Goal: Find specific page/section

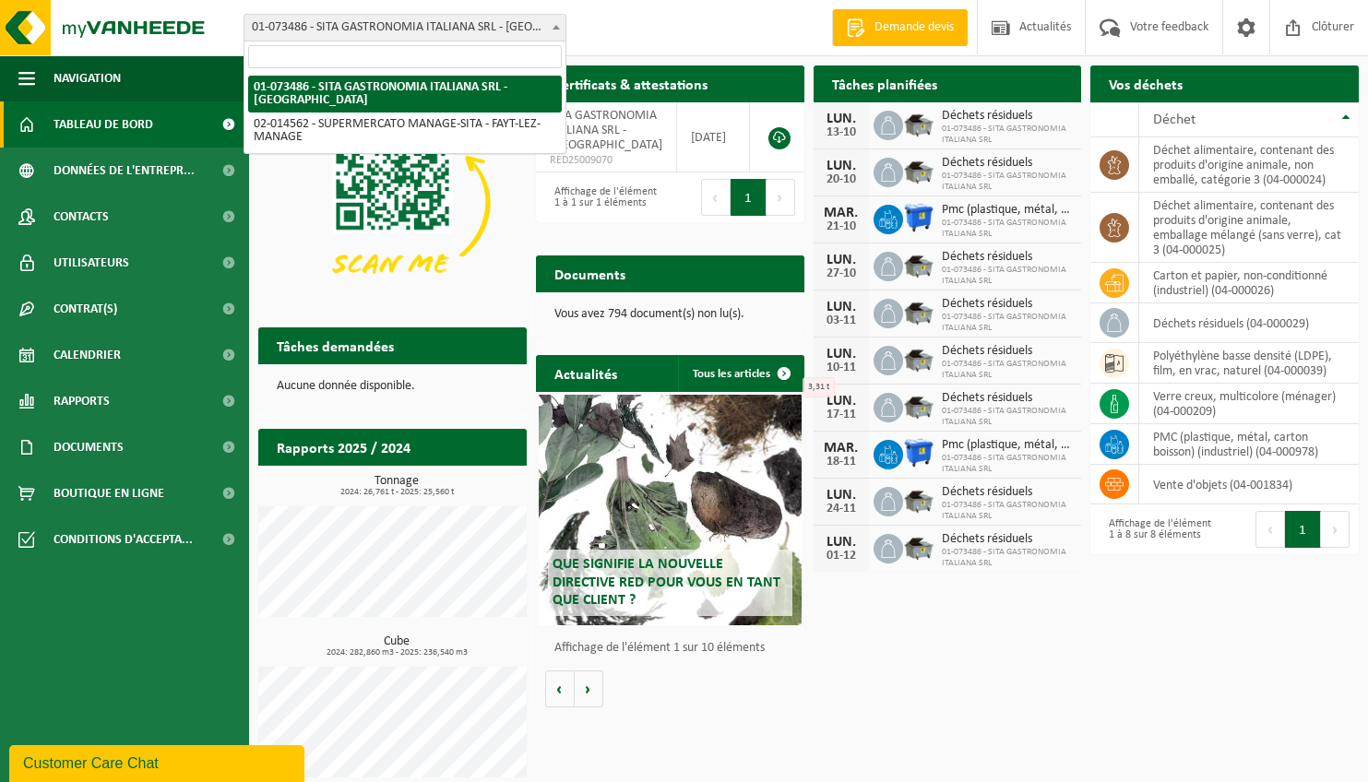
click at [516, 29] on span "01-073486 - SITA GASTRONOMIA ITALIANA SRL - [GEOGRAPHIC_DATA]" at bounding box center [404, 28] width 321 height 26
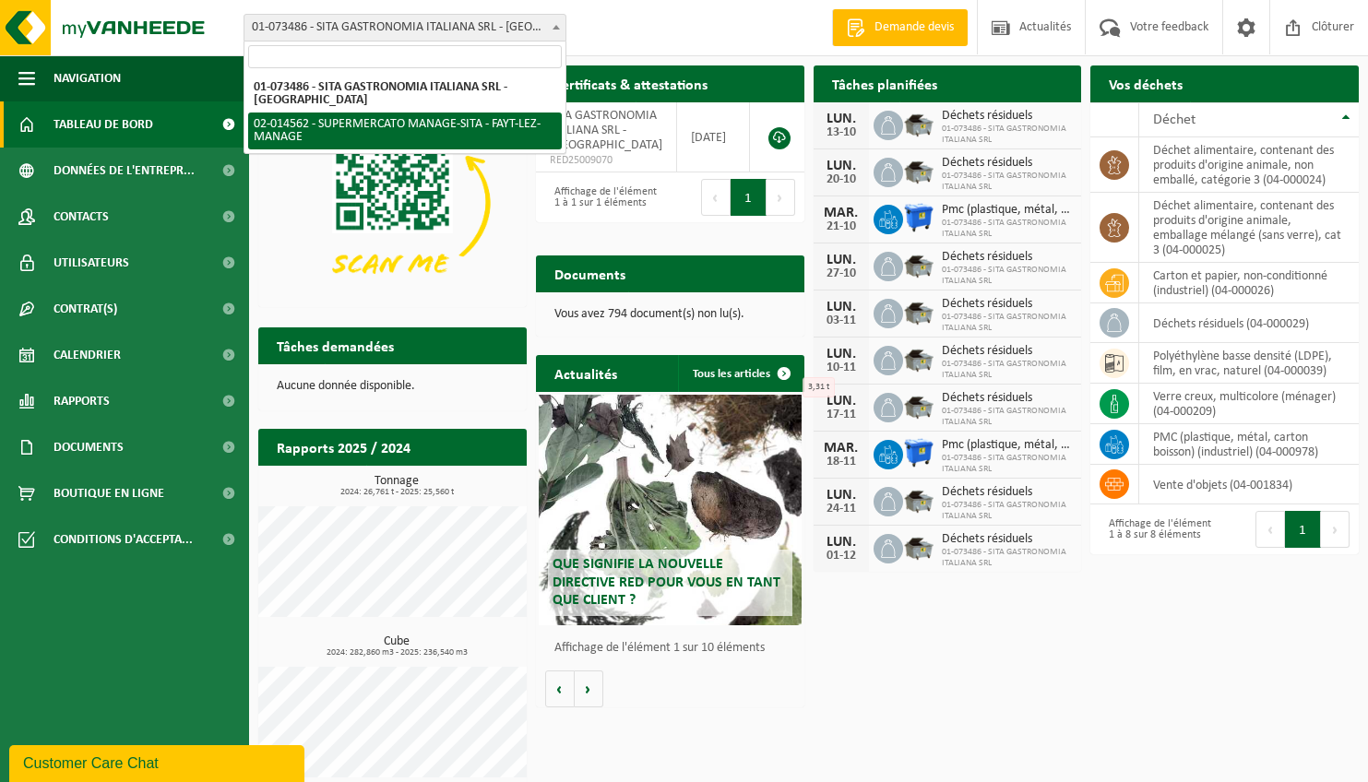
select select "2706"
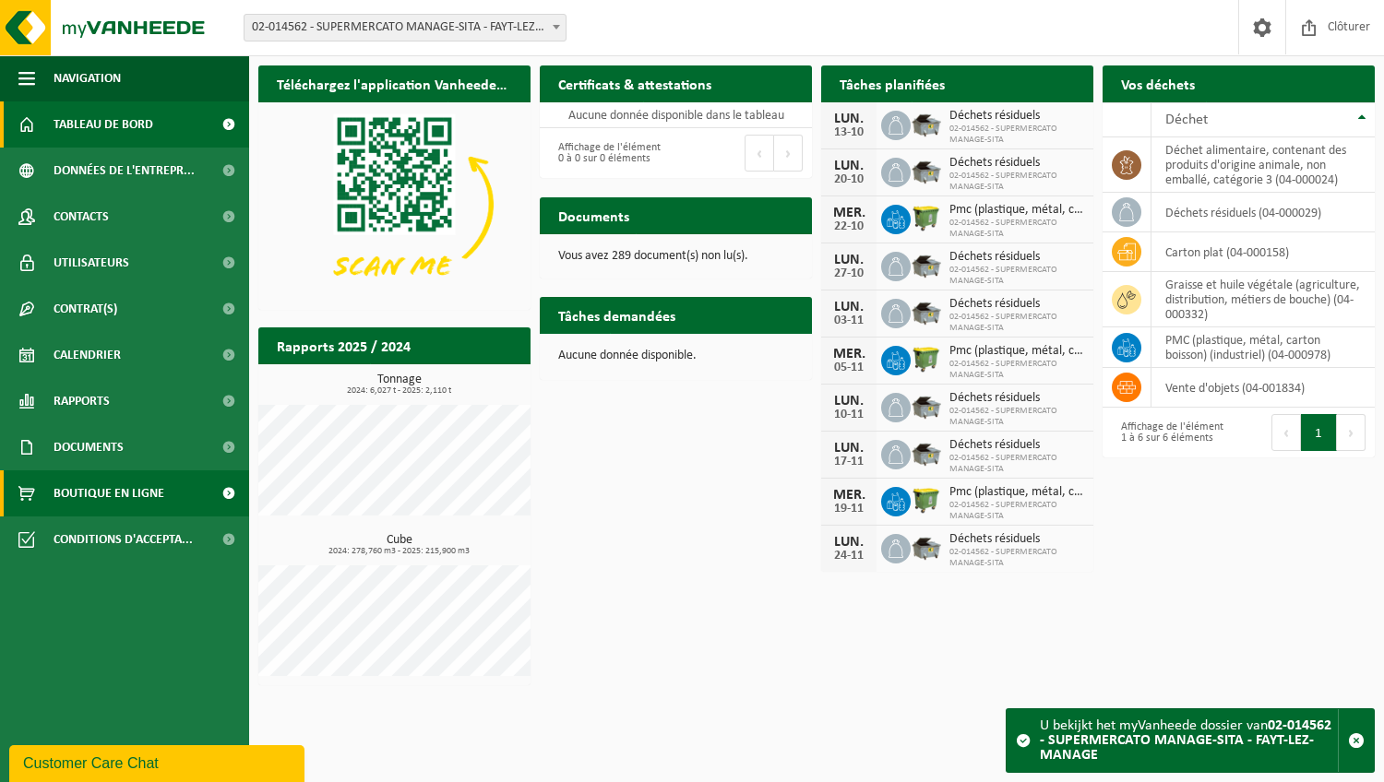
click at [128, 493] on span "Boutique en ligne" at bounding box center [108, 493] width 111 height 46
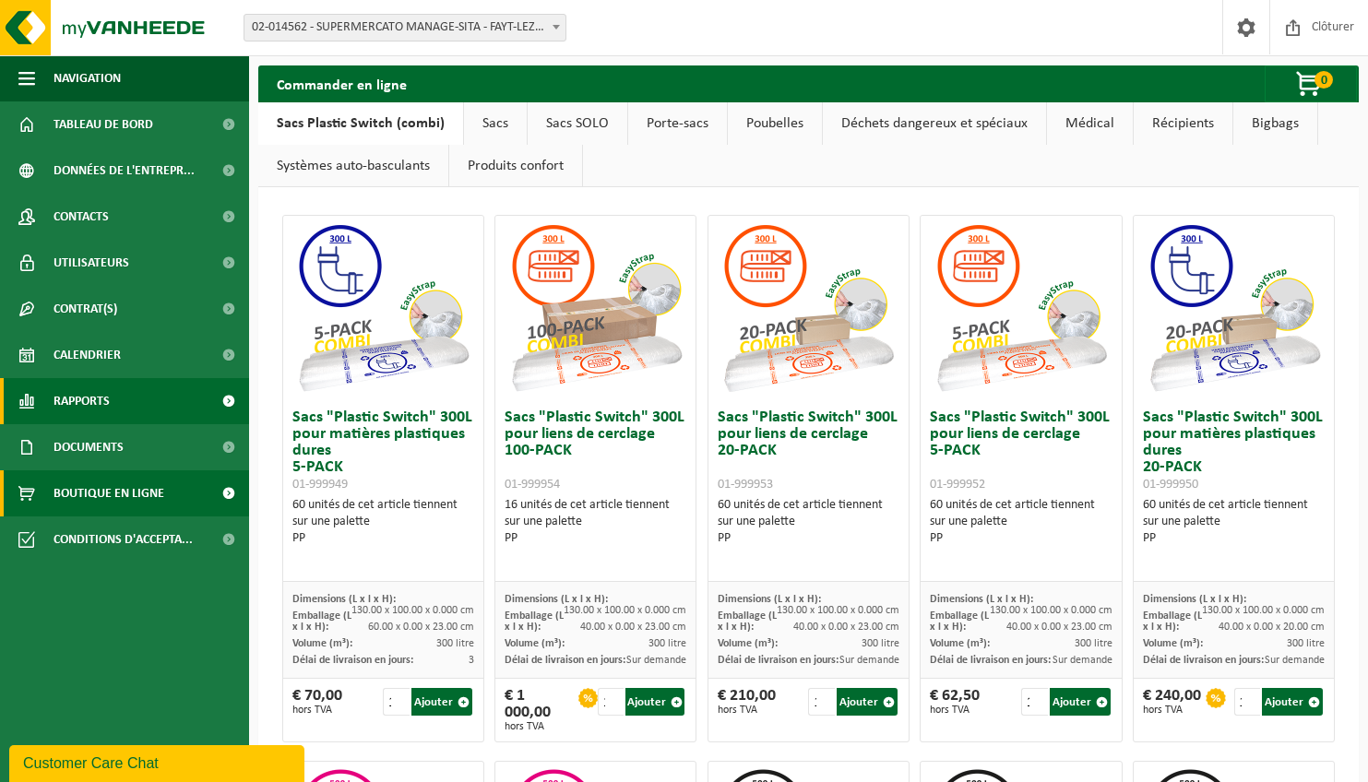
click at [106, 404] on span "Rapports" at bounding box center [81, 401] width 56 height 46
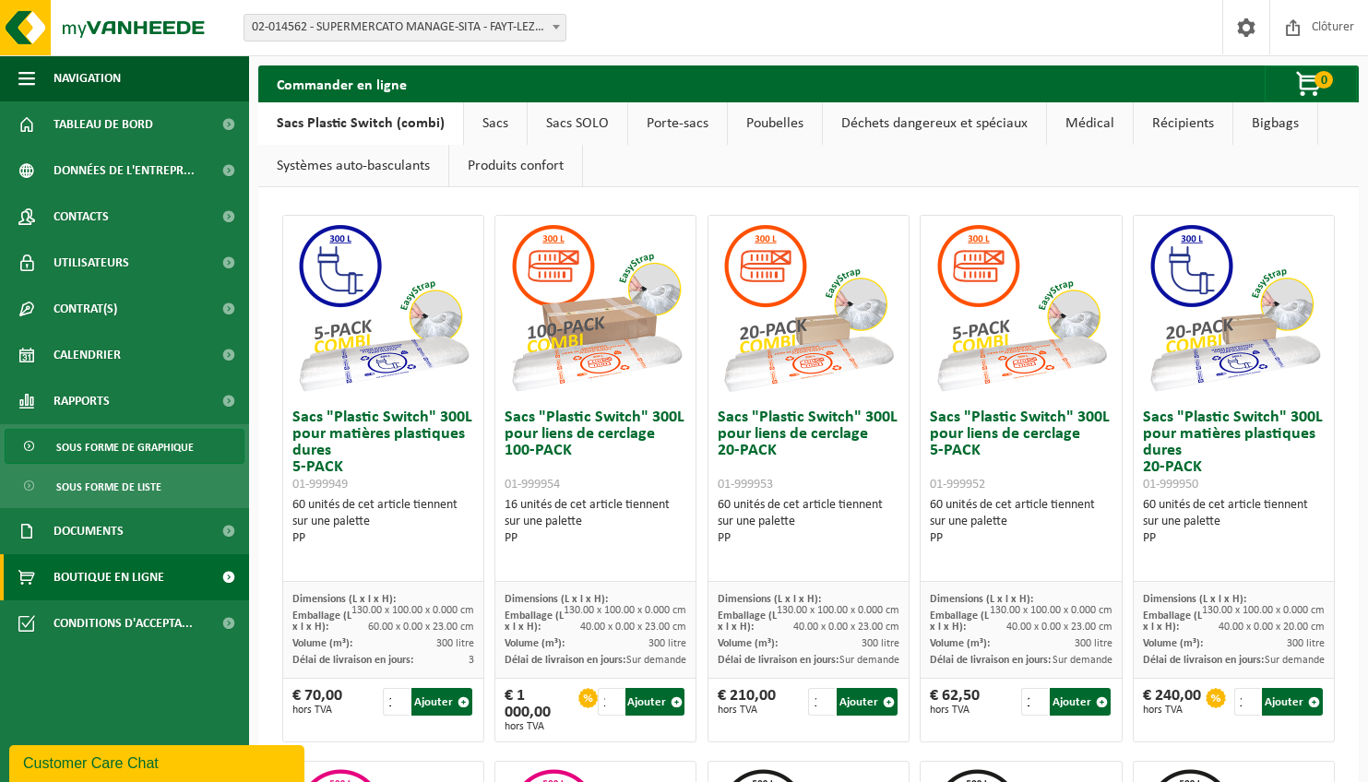
click at [106, 455] on span "Sous forme de graphique" at bounding box center [124, 447] width 137 height 35
